Goal: Navigation & Orientation: Find specific page/section

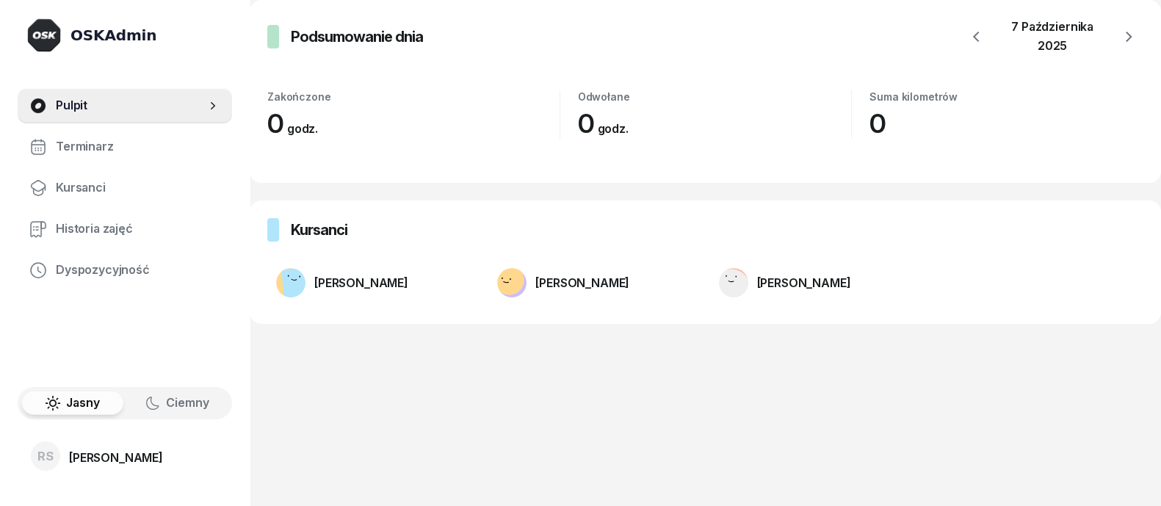
click at [42, 43] on img at bounding box center [43, 35] width 35 height 35
click at [50, 36] on img at bounding box center [43, 35] width 35 height 35
click at [85, 38] on div "OSKAdmin" at bounding box center [113, 35] width 86 height 21
click at [88, 452] on div "[PERSON_NAME]" at bounding box center [116, 458] width 94 height 12
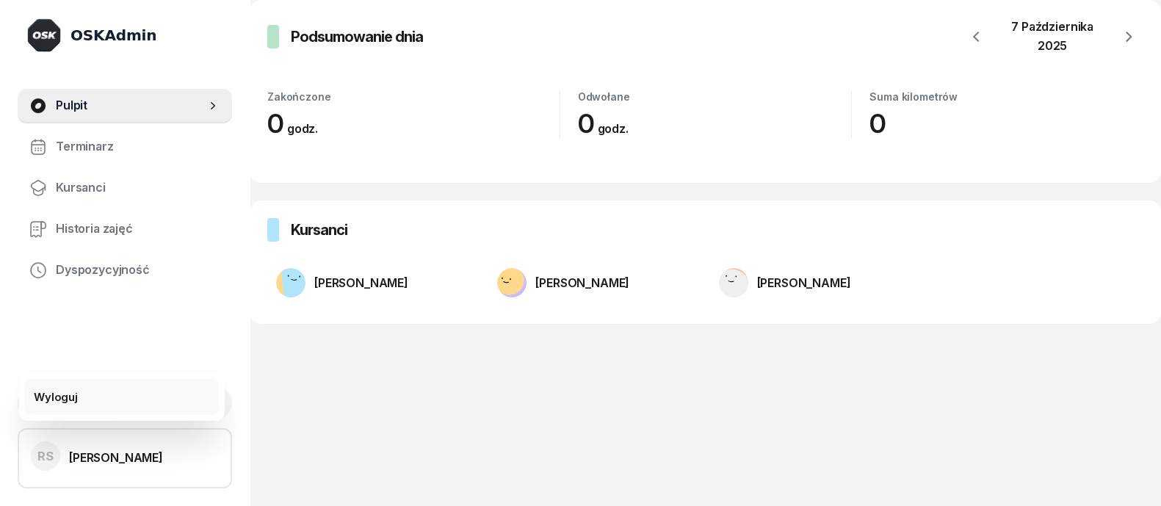
click at [68, 399] on div "Wyloguj" at bounding box center [56, 397] width 44 height 19
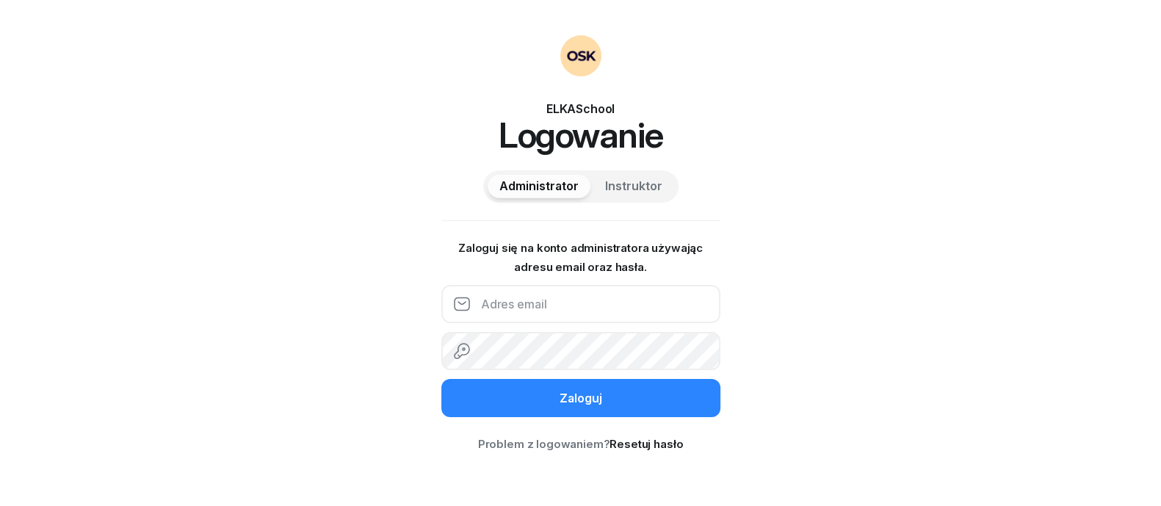
paste input "[PERSON_NAME][EMAIL_ADDRESS][DOMAIN_NAME]"
type input "[PERSON_NAME][EMAIL_ADDRESS][DOMAIN_NAME]"
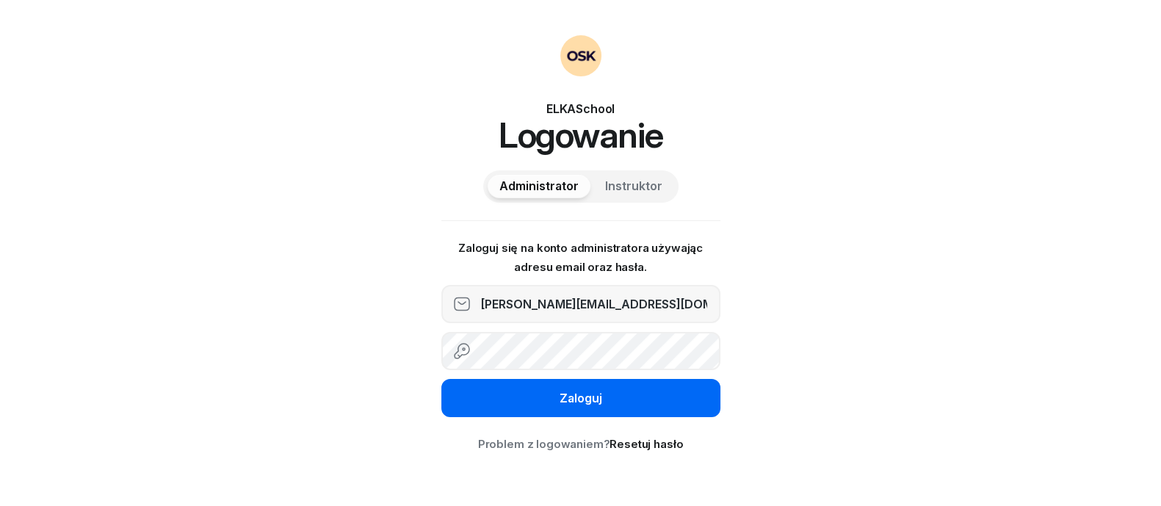
click at [496, 405] on button "Zaloguj" at bounding box center [580, 398] width 279 height 38
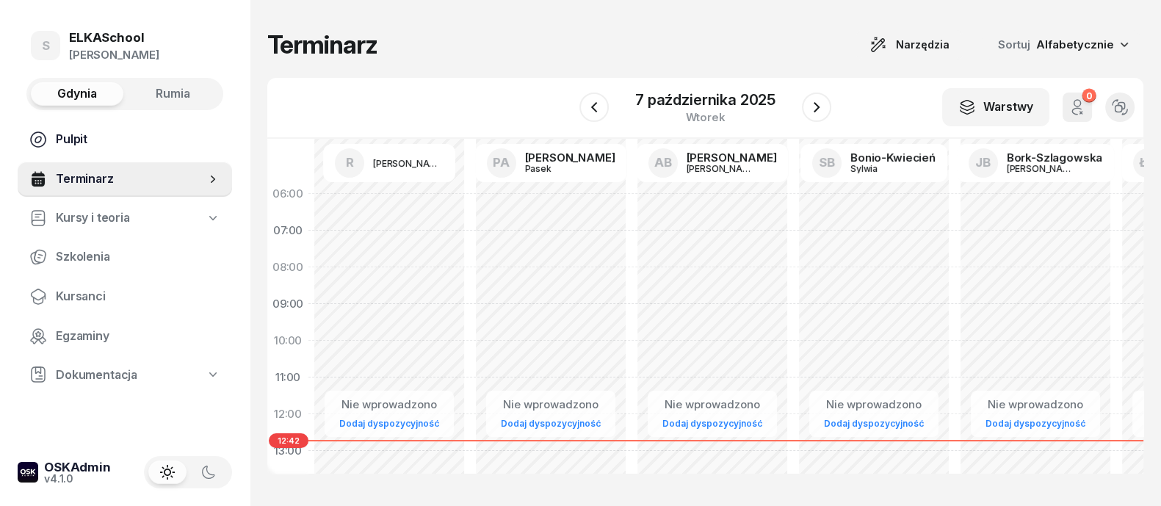
click at [60, 136] on span "Pulpit" at bounding box center [138, 139] width 164 height 19
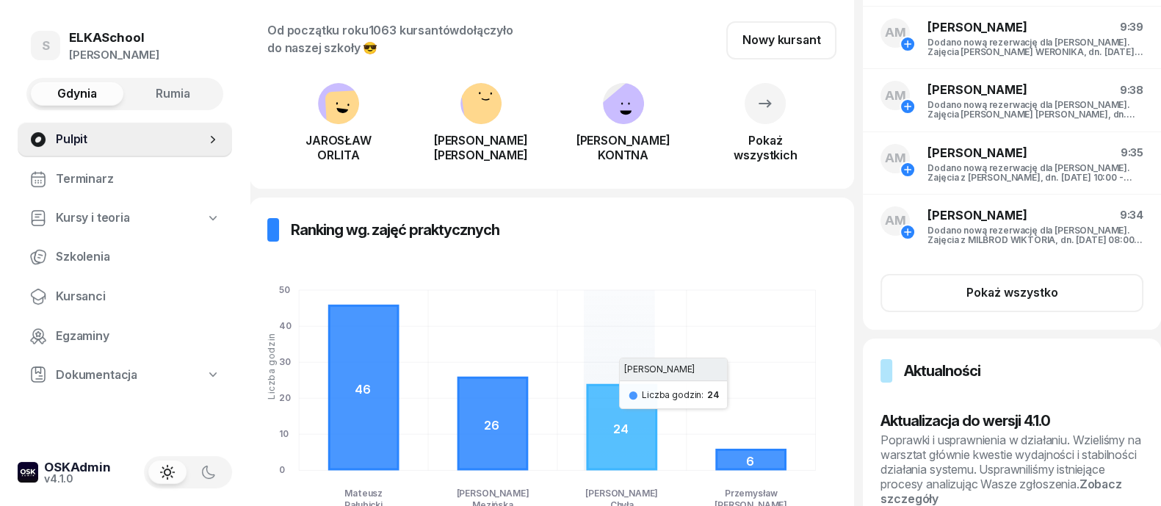
scroll to position [73, 0]
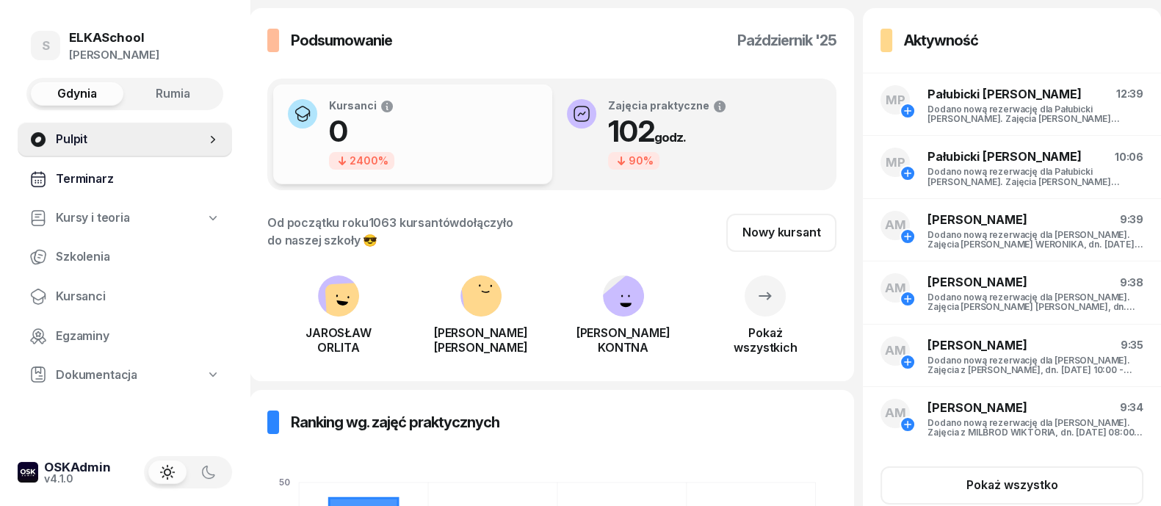
click at [91, 180] on span "Terminarz" at bounding box center [138, 179] width 164 height 19
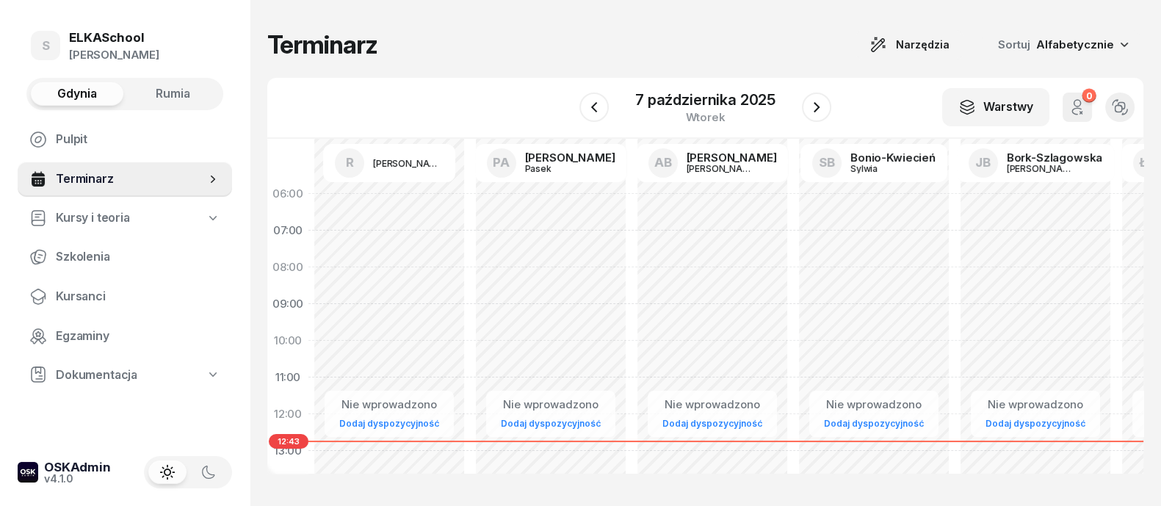
click at [87, 221] on span "Kursy i teoria" at bounding box center [93, 218] width 74 height 19
select select
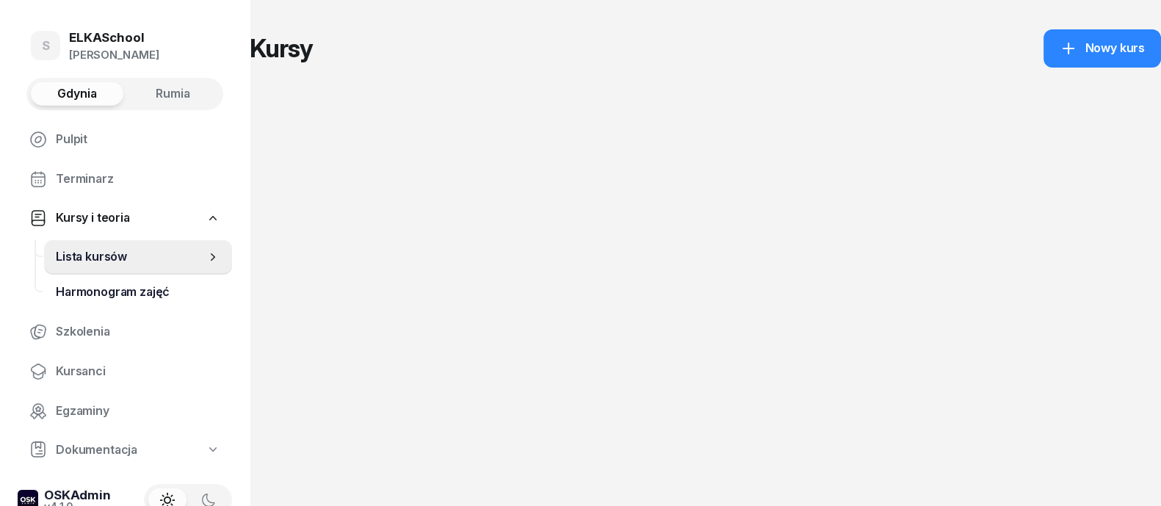
click at [124, 296] on span "Harmonogram zajęć" at bounding box center [138, 292] width 164 height 19
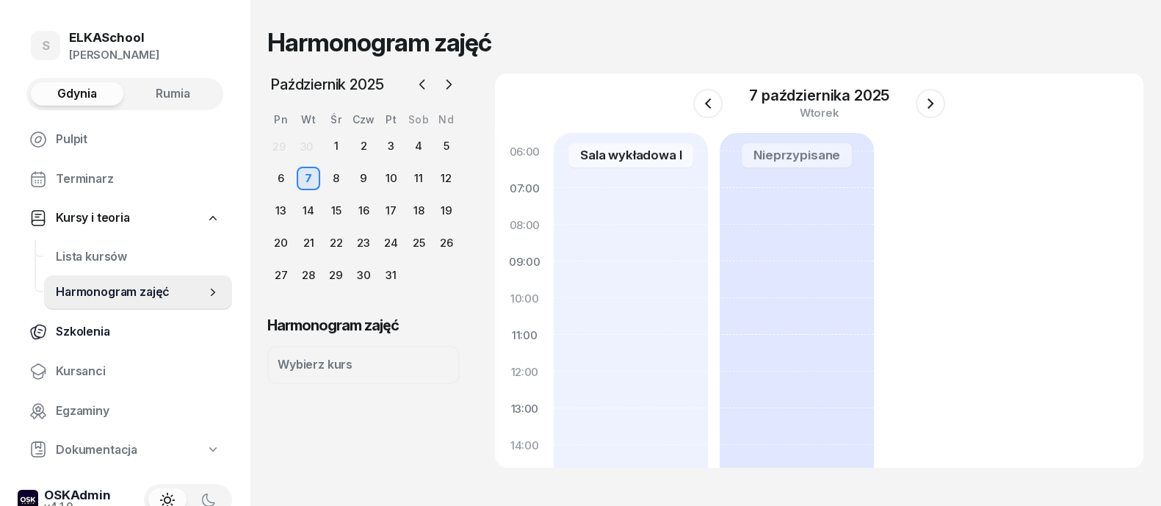
click at [97, 328] on span "Szkolenia" at bounding box center [138, 331] width 164 height 19
select select "createdAt-desc"
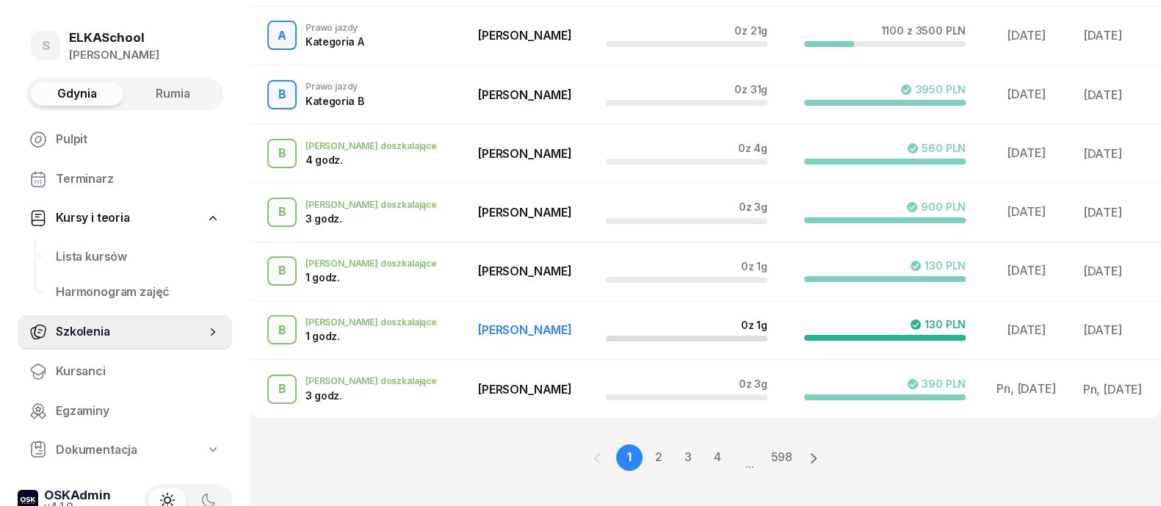
scroll to position [419, 0]
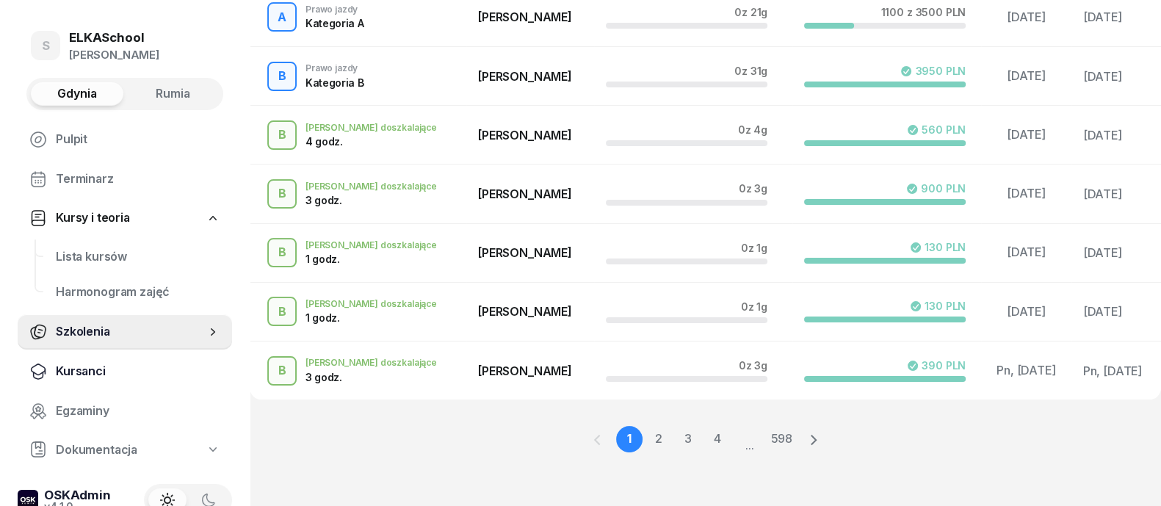
click at [91, 374] on span "Kursanci" at bounding box center [138, 371] width 164 height 19
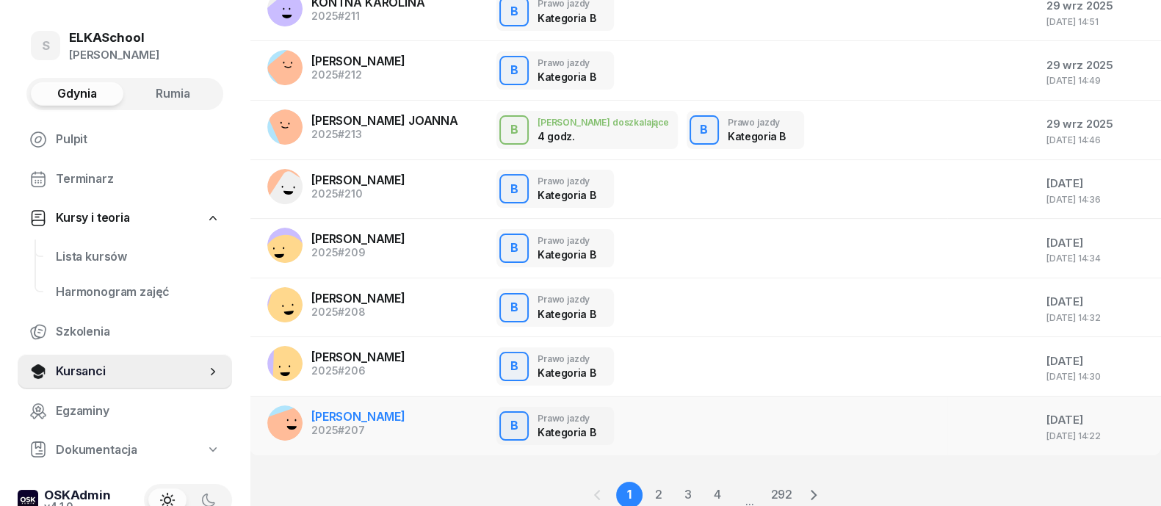
scroll to position [188, 0]
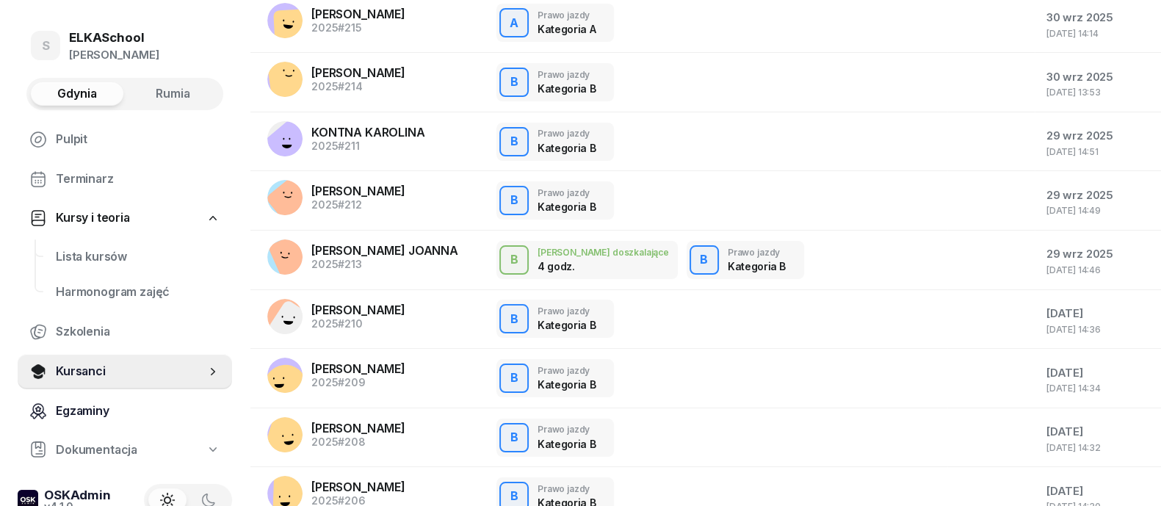
click at [89, 409] on span "Egzaminy" at bounding box center [138, 411] width 164 height 19
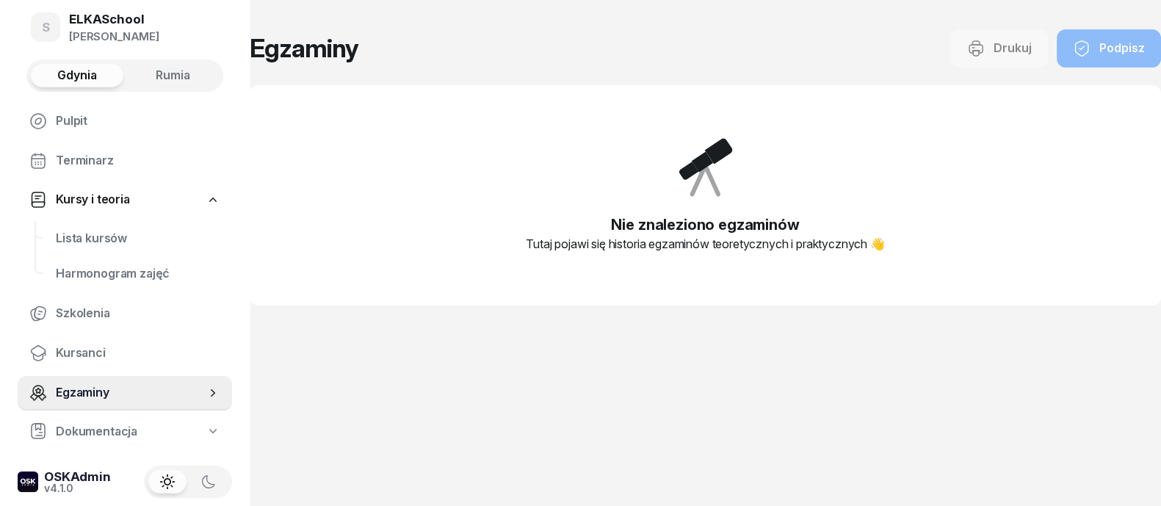
scroll to position [27, 0]
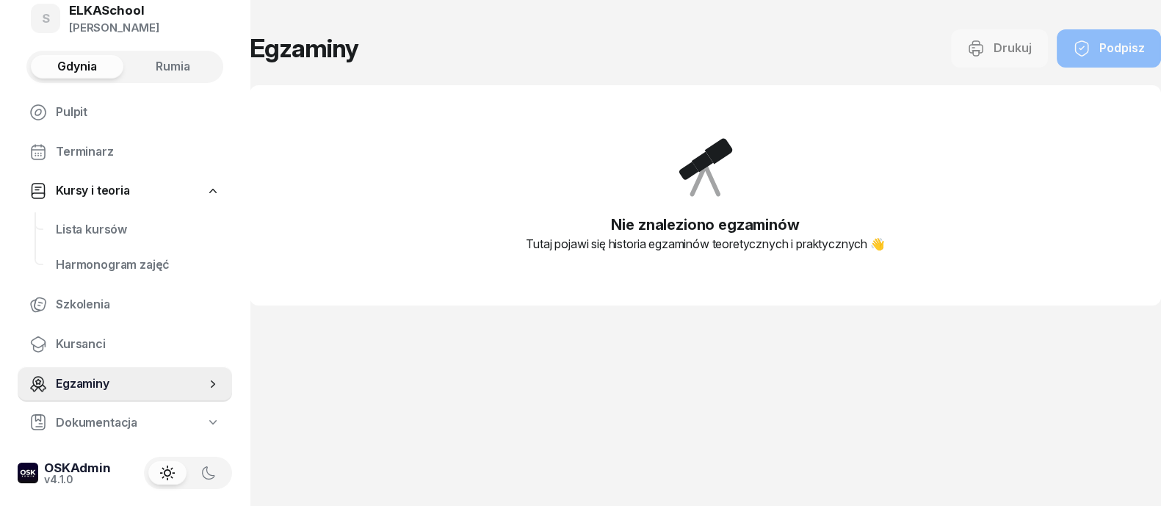
click at [107, 424] on span "Dokumentacja" at bounding box center [97, 422] width 82 height 19
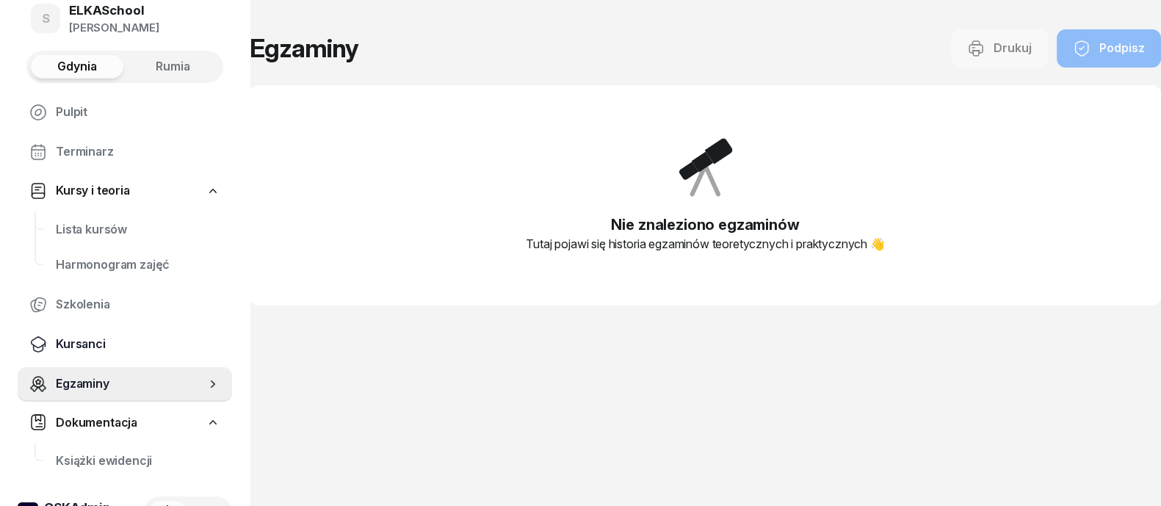
scroll to position [67, 0]
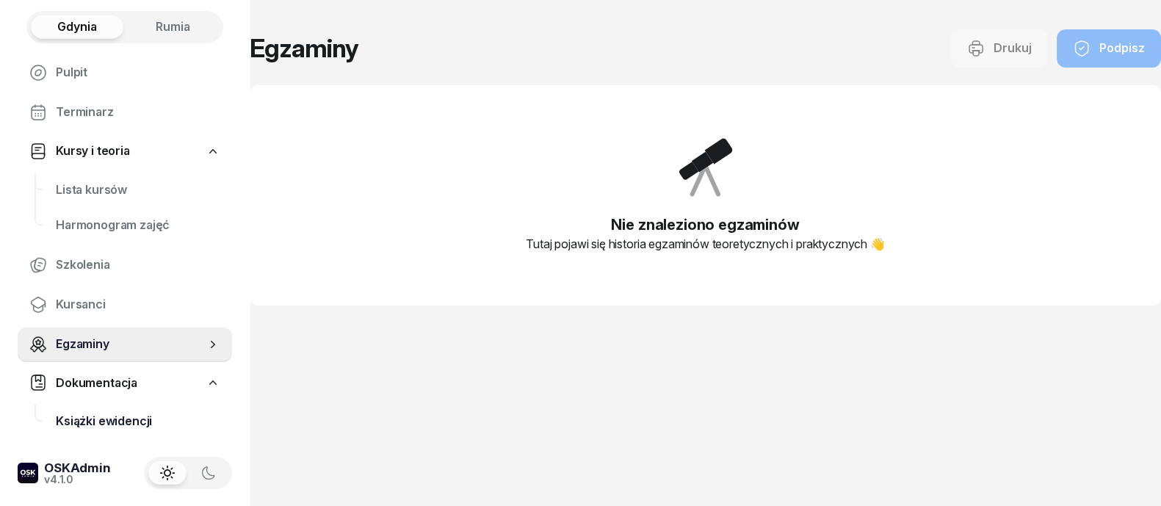
click at [115, 422] on span "Książki ewidencji" at bounding box center [138, 421] width 164 height 19
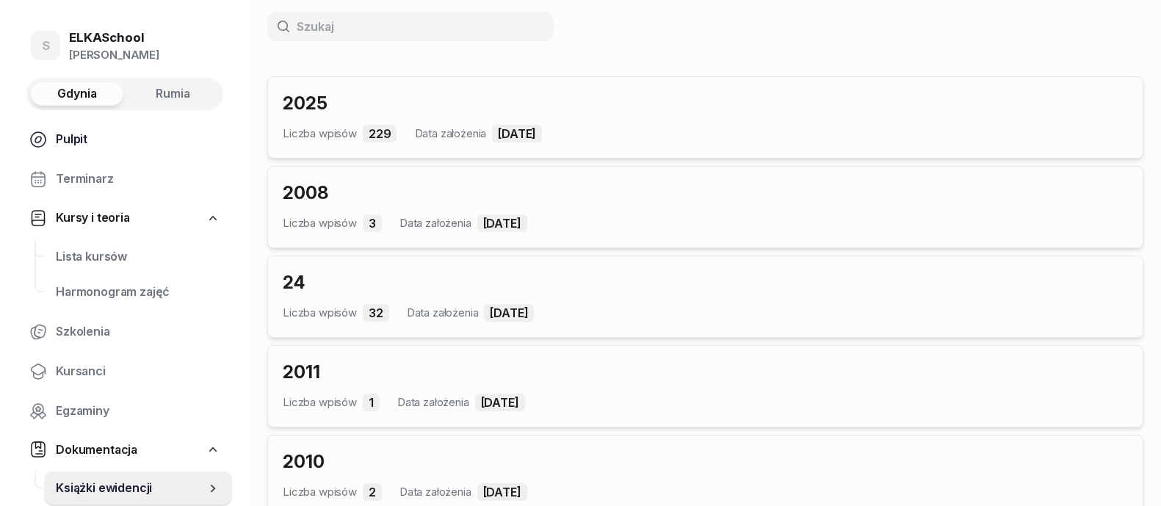
click at [69, 140] on span "Pulpit" at bounding box center [138, 139] width 164 height 19
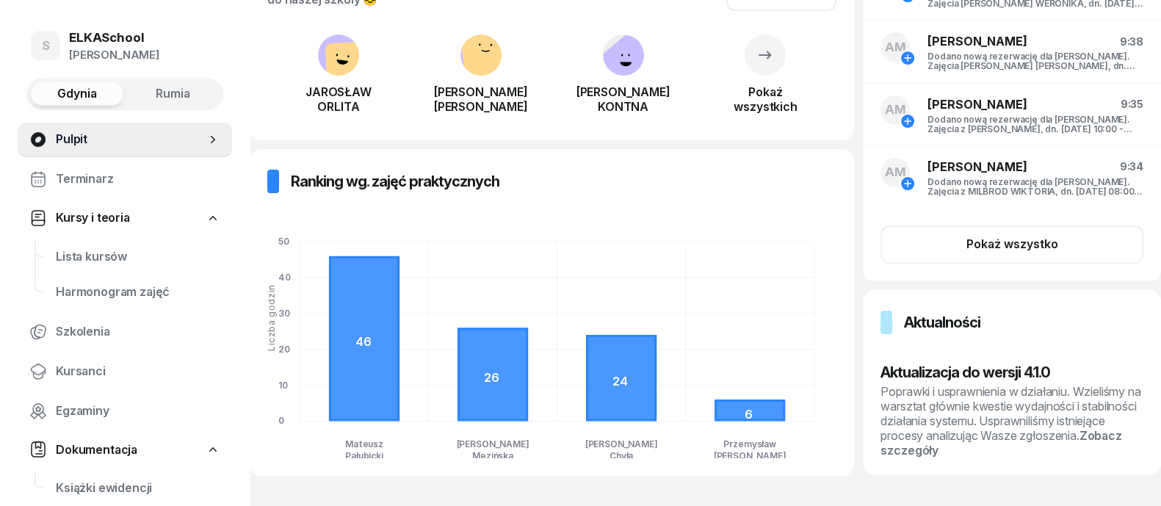
scroll to position [348, 0]
